Goal: Task Accomplishment & Management: Manage account settings

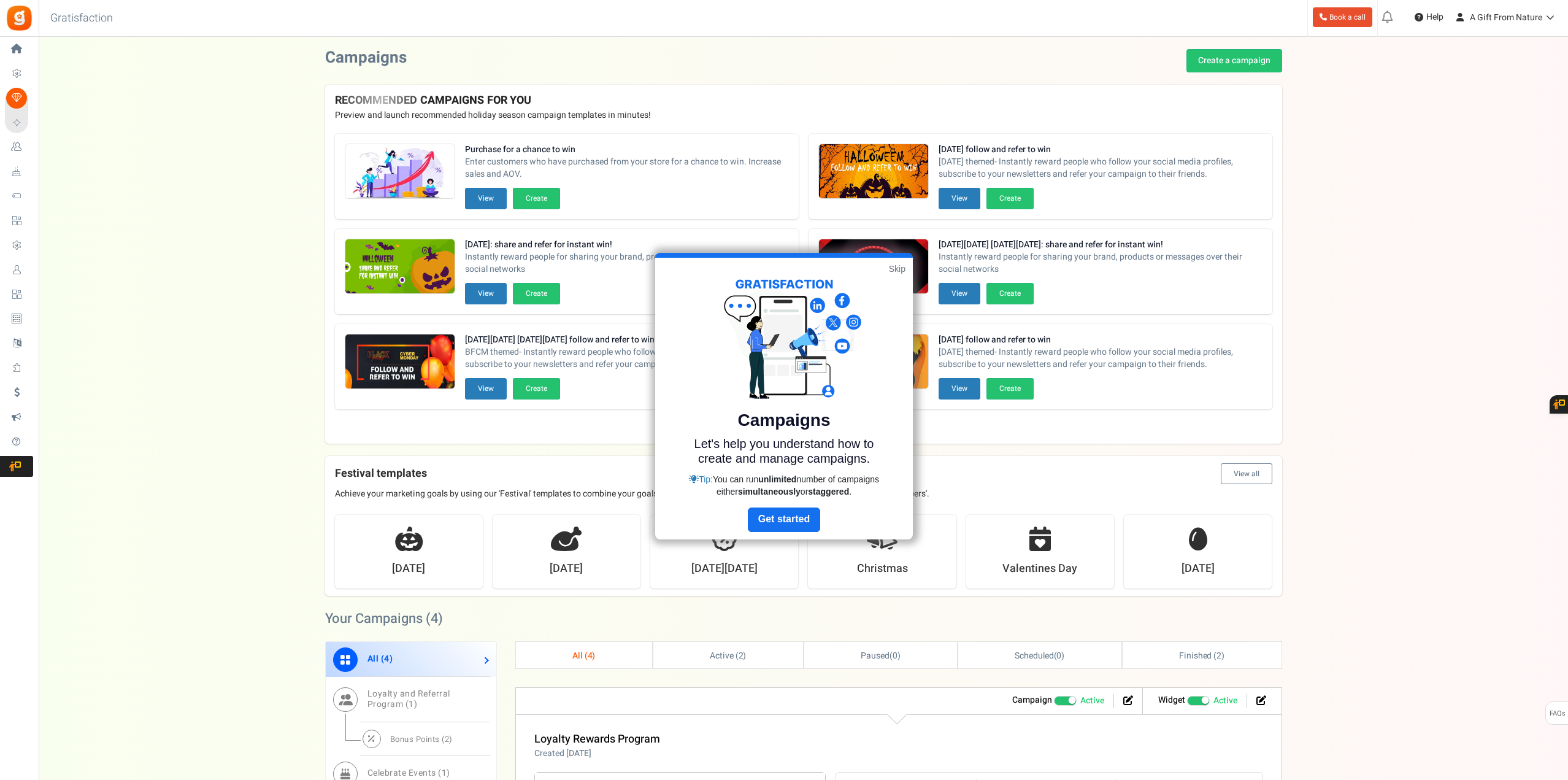
click at [1487, 23] on div at bounding box center [784, 390] width 1568 height 780
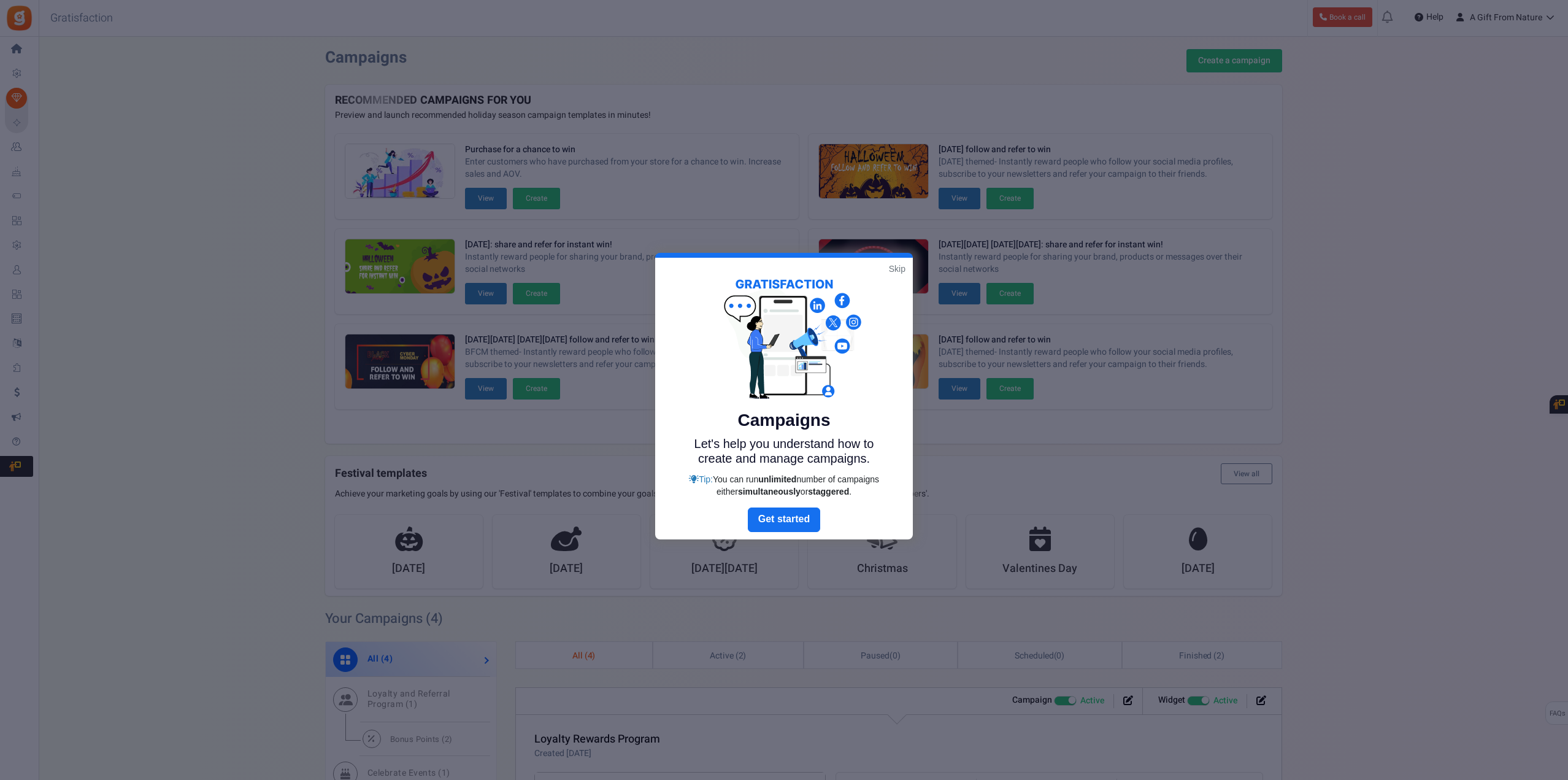
click at [1498, 19] on div at bounding box center [784, 390] width 1568 height 780
click at [900, 268] on link "Skip" at bounding box center [897, 268] width 16 height 12
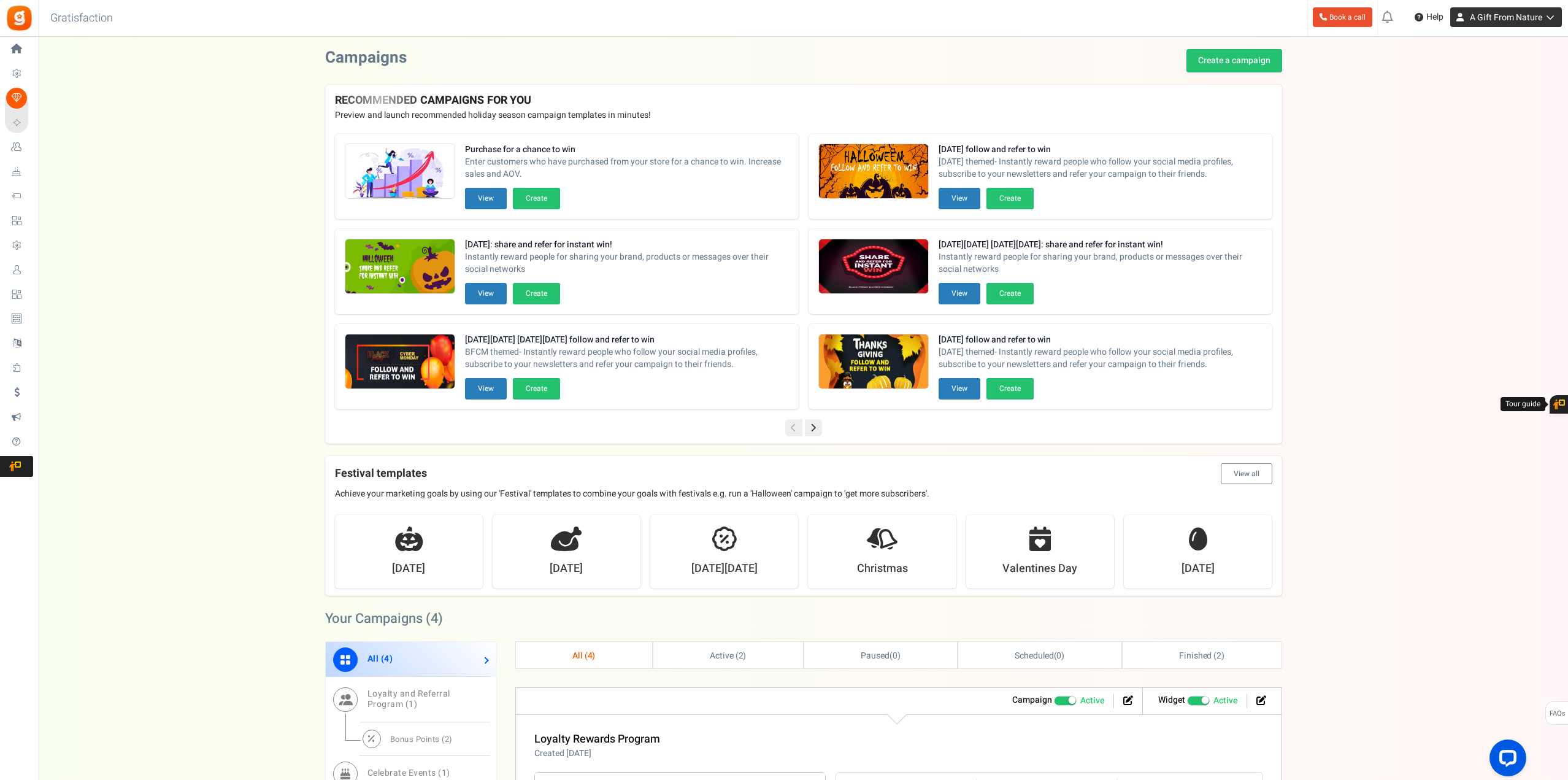
click at [1543, 16] on icon at bounding box center [1548, 17] width 12 height 8
click at [1510, 94] on link "Billing Profile" at bounding box center [1498, 98] width 127 height 18
click at [1523, 25] on link "A Gift From Nature" at bounding box center [1506, 17] width 112 height 20
click at [1479, 133] on link "My Invoices" at bounding box center [1498, 133] width 127 height 18
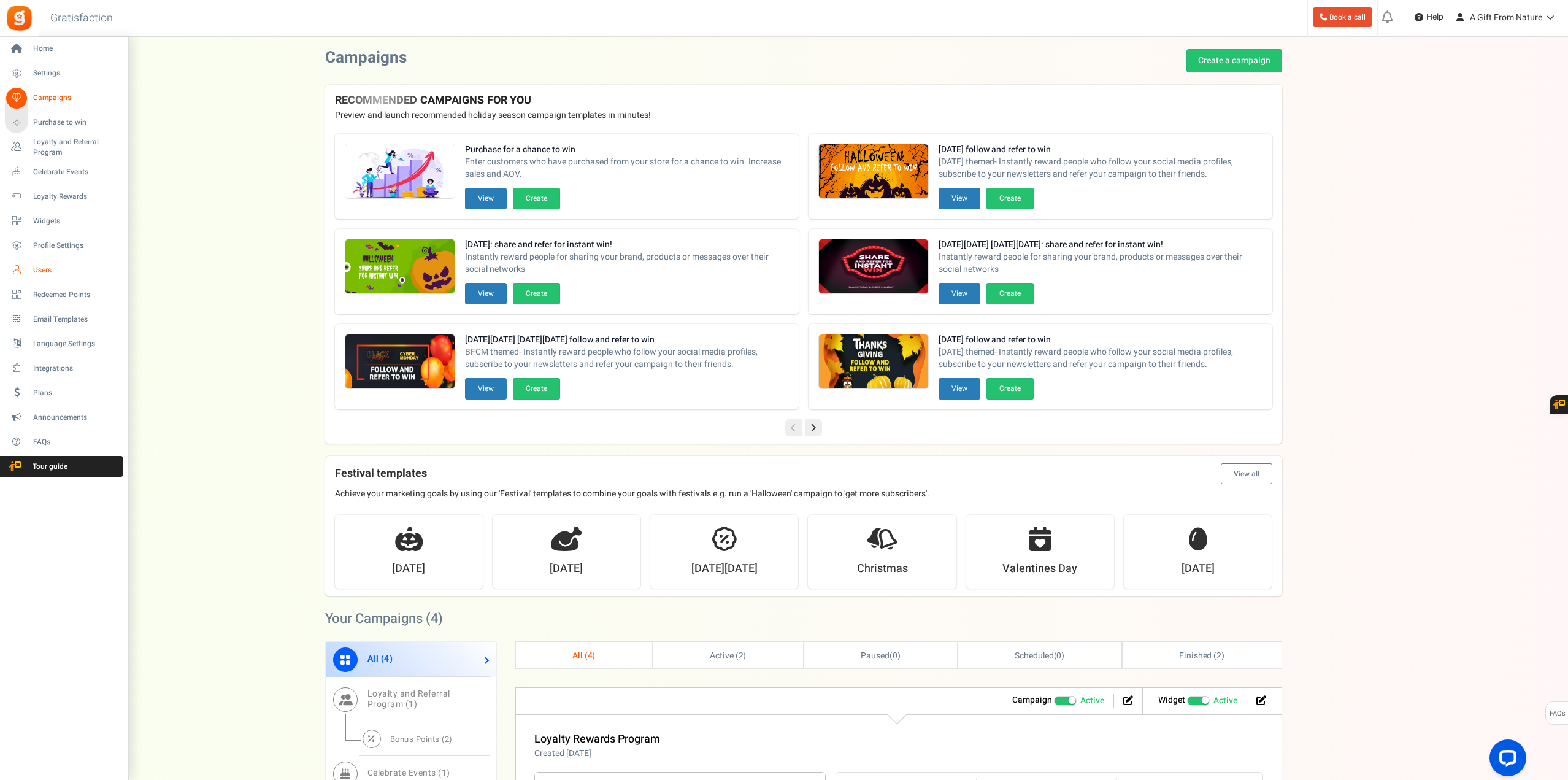
click at [38, 272] on span "Users" at bounding box center [76, 270] width 86 height 10
